Goal: Obtain resource: Download file/media

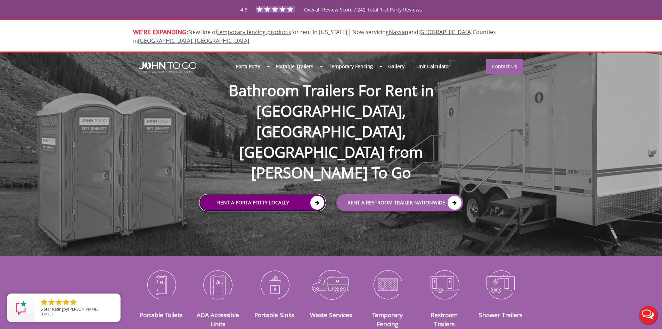
click at [319, 196] on icon at bounding box center [317, 203] width 14 height 14
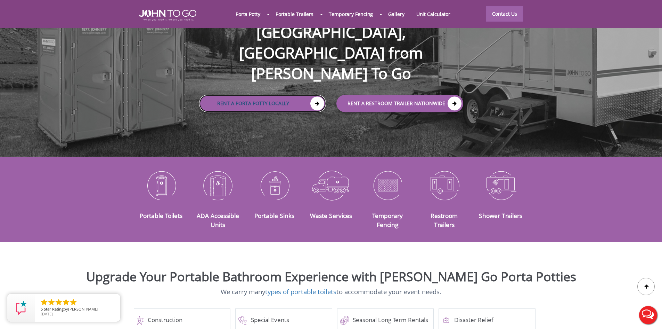
scroll to position [139, 0]
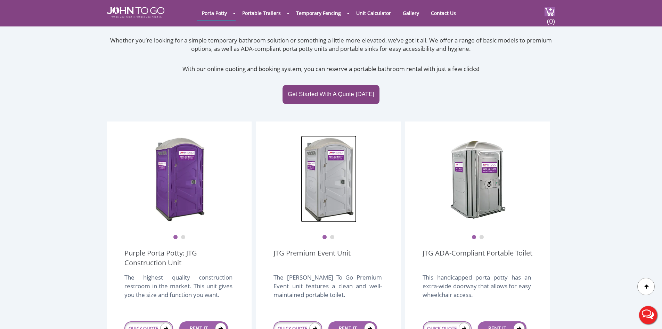
click at [342, 175] on img at bounding box center [329, 178] width 56 height 87
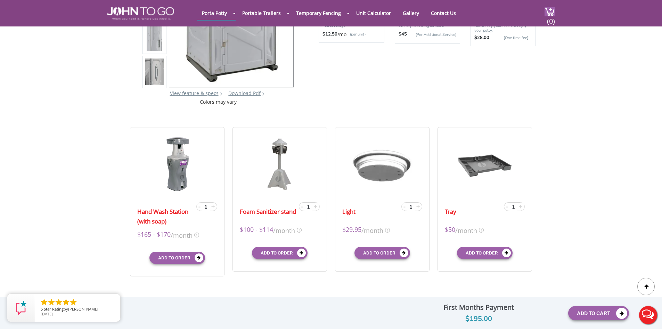
scroll to position [139, 0]
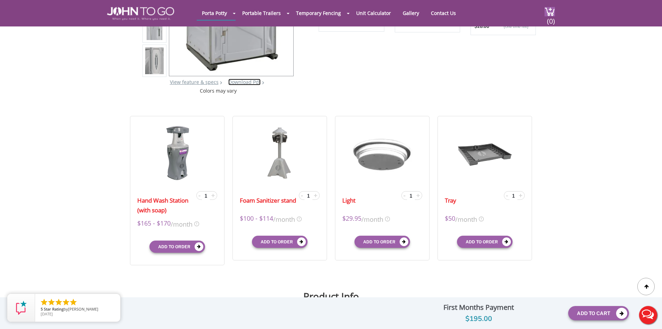
click at [256, 83] on link "Download Pdf" at bounding box center [244, 82] width 32 height 7
